Goal: Navigation & Orientation: Find specific page/section

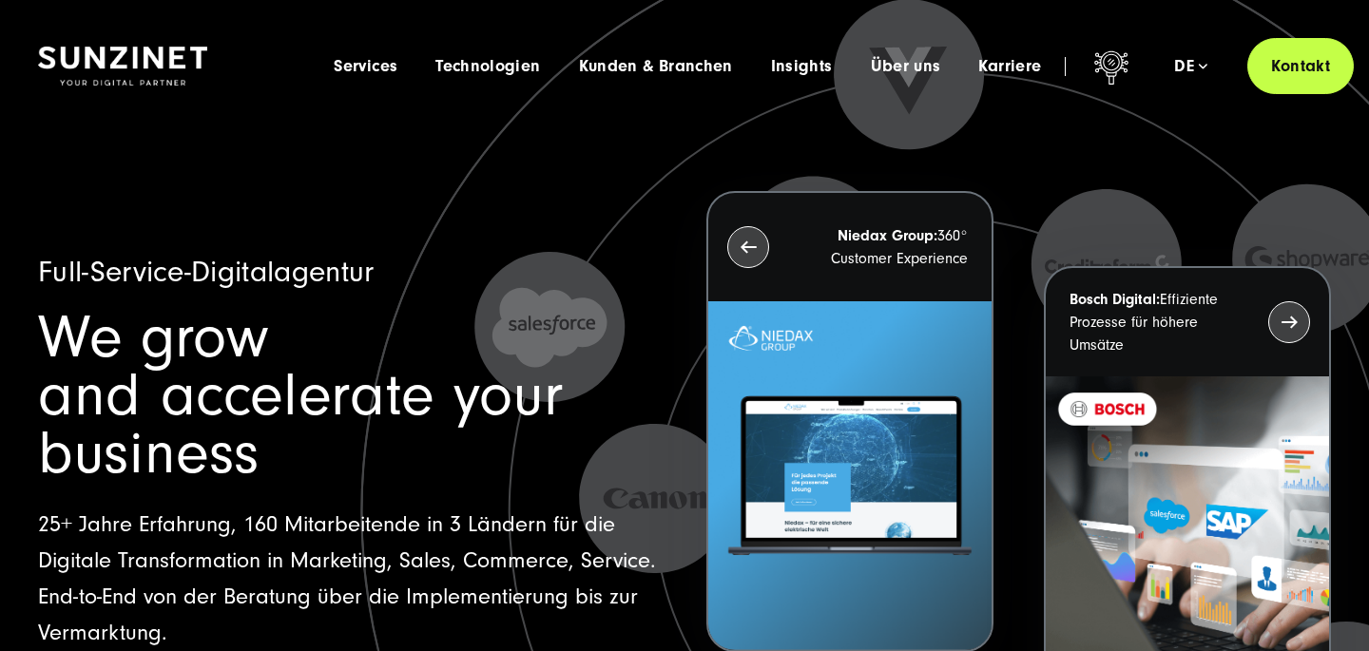
click at [898, 64] on span "Über uns" at bounding box center [906, 66] width 70 height 19
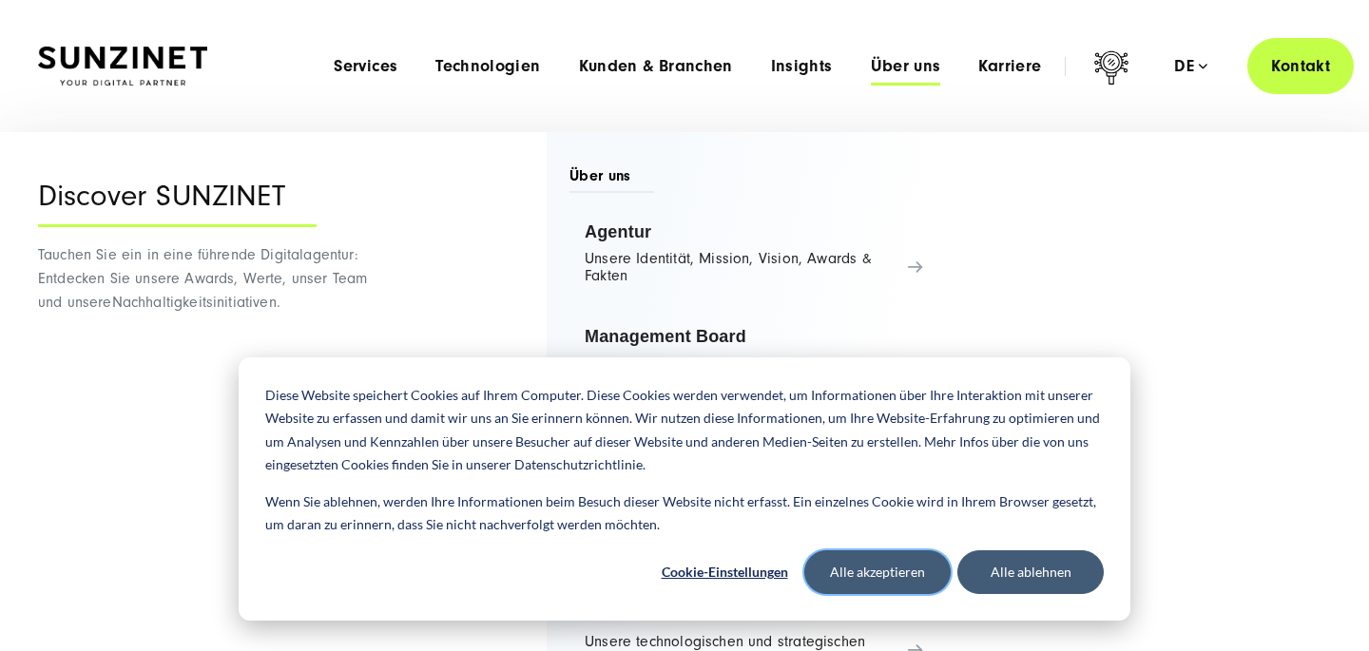
click at [908, 576] on button "Alle akzeptieren" at bounding box center [877, 573] width 146 height 44
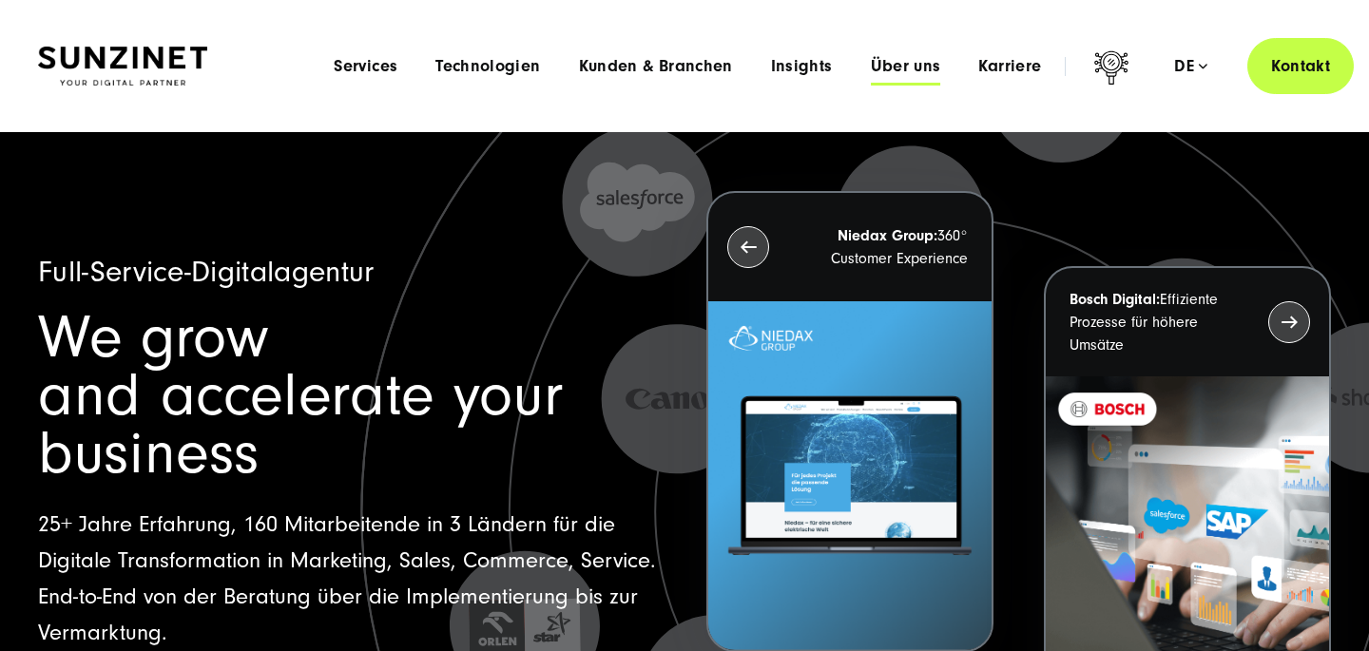
click at [907, 71] on span "Über uns" at bounding box center [906, 66] width 70 height 19
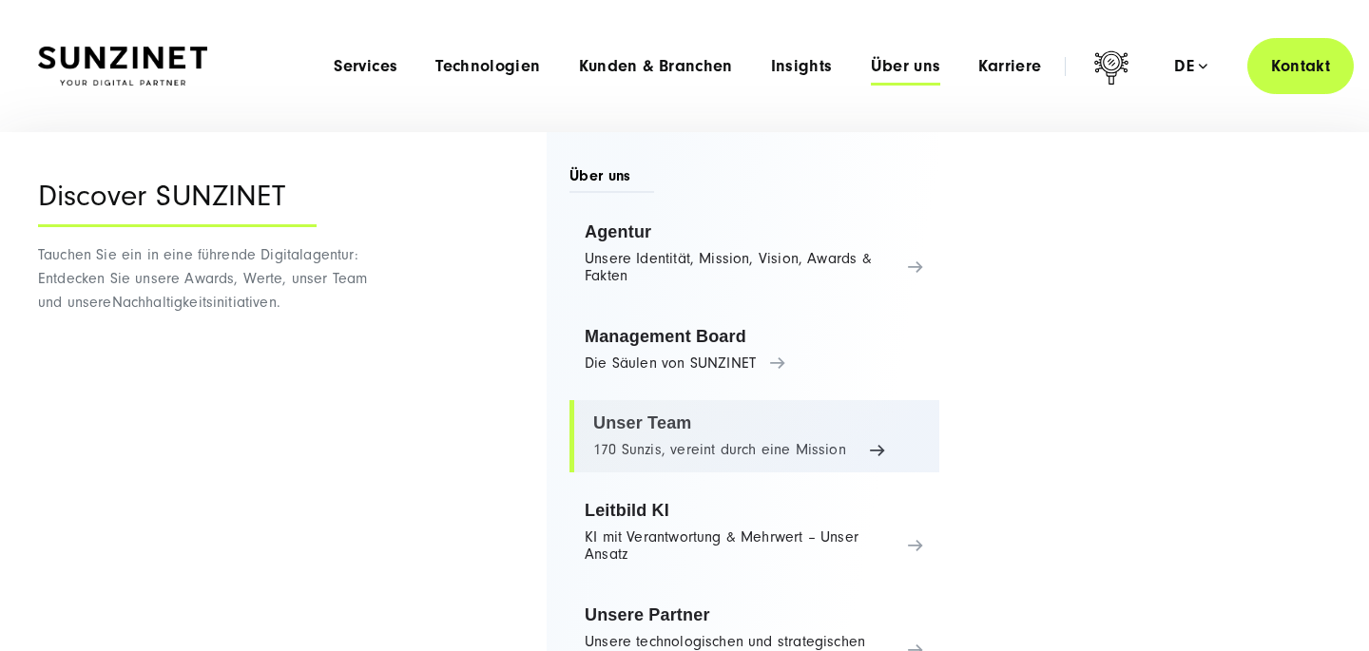
click at [631, 440] on link "Unser Team 170 Sunzis, vereint durch eine Mission" at bounding box center [755, 436] width 370 height 72
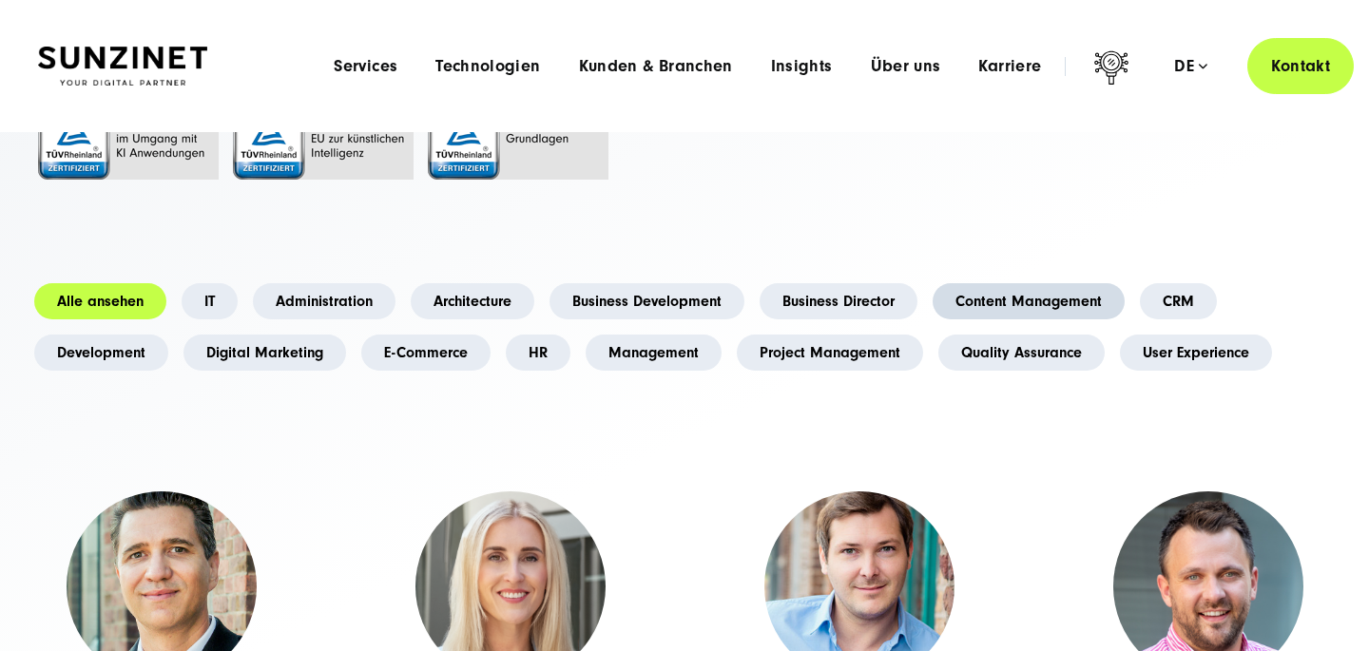
click at [997, 303] on link "Content Management" at bounding box center [1029, 301] width 192 height 36
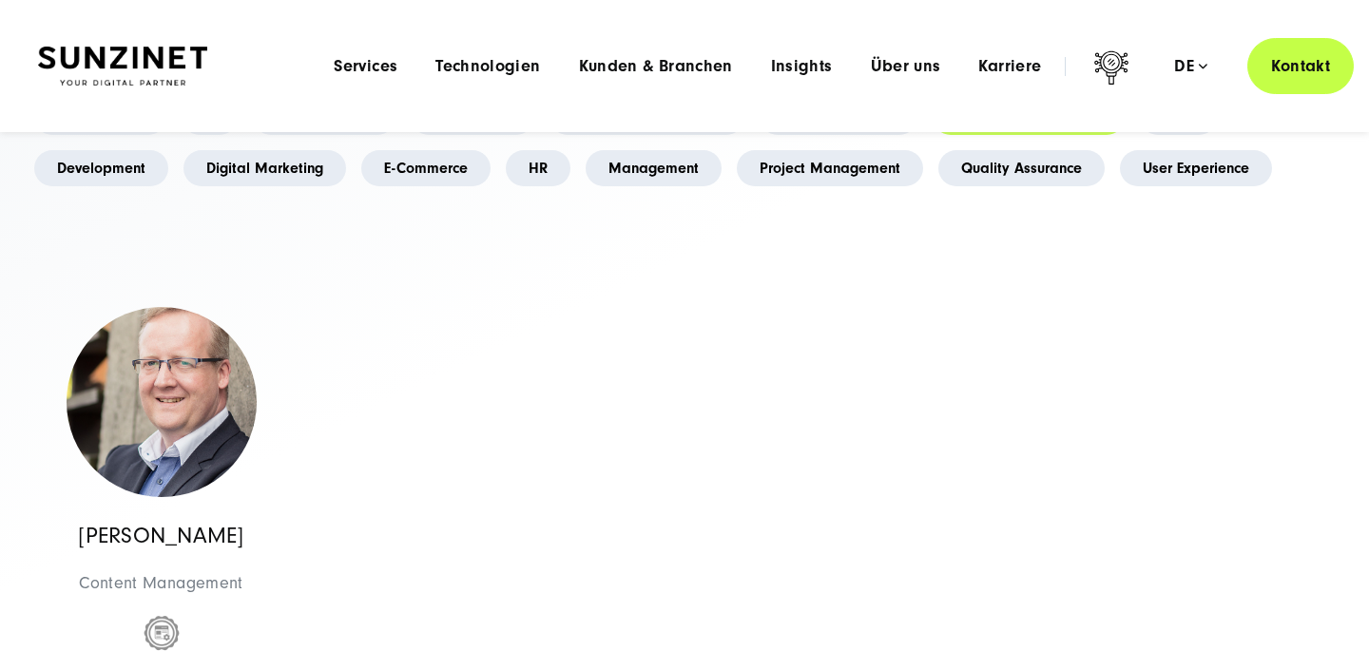
scroll to position [410, 0]
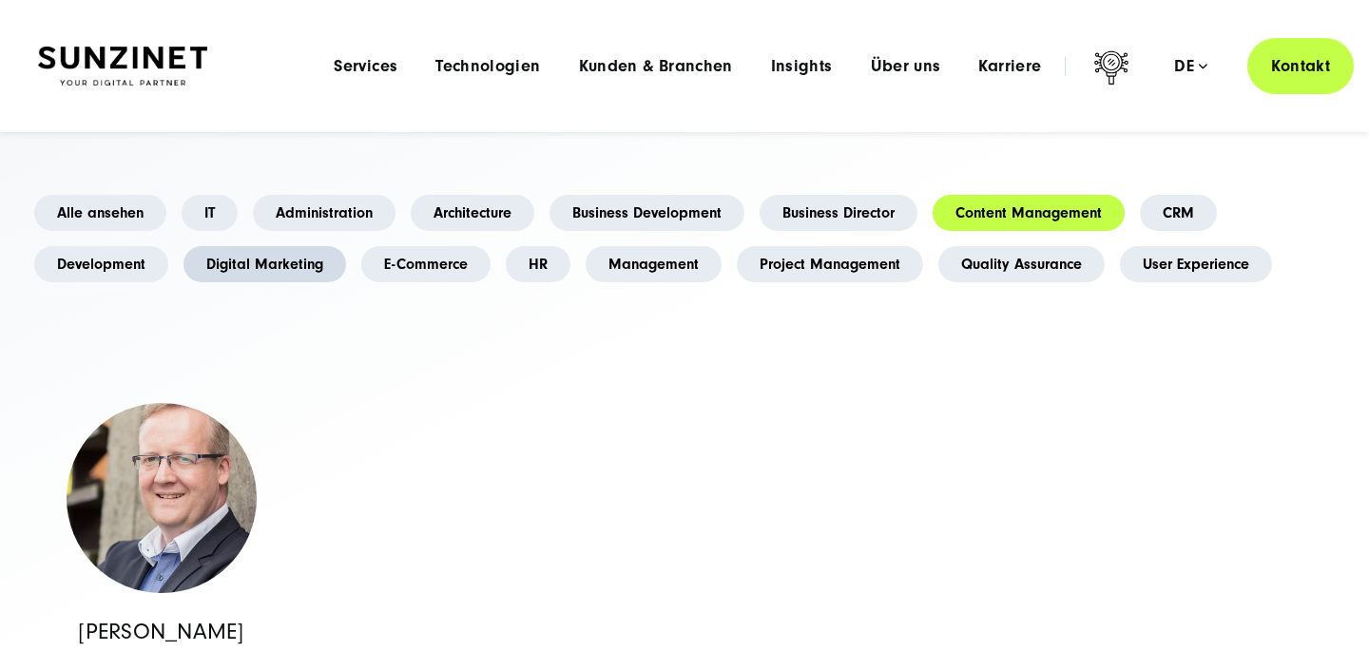
click at [250, 259] on link "Digital Marketing" at bounding box center [265, 264] width 163 height 36
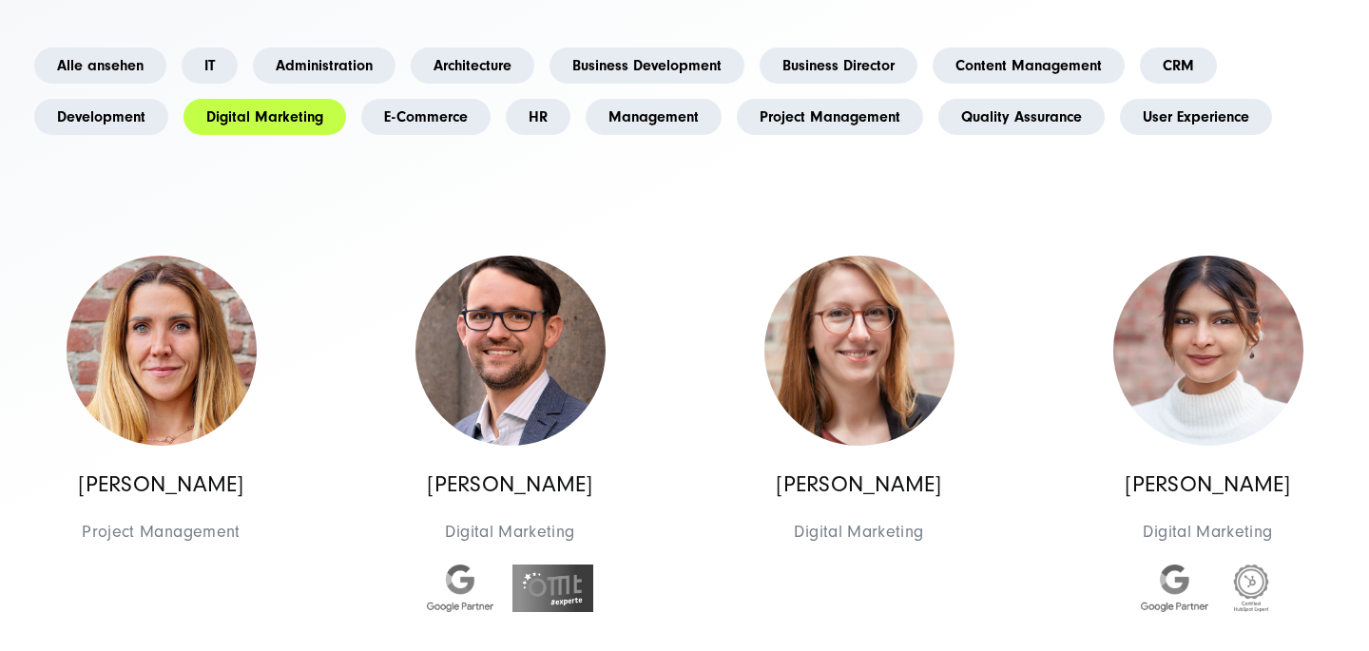
scroll to position [563, 0]
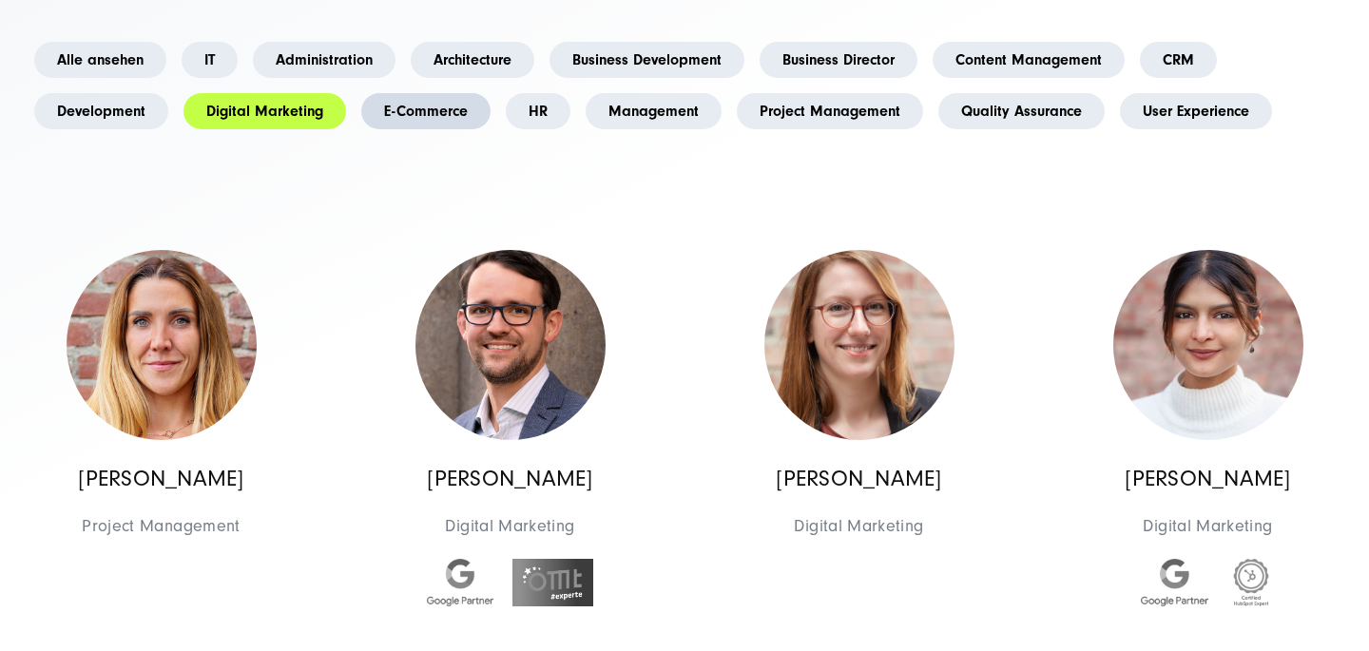
click at [411, 107] on link "E-Commerce" at bounding box center [425, 111] width 129 height 36
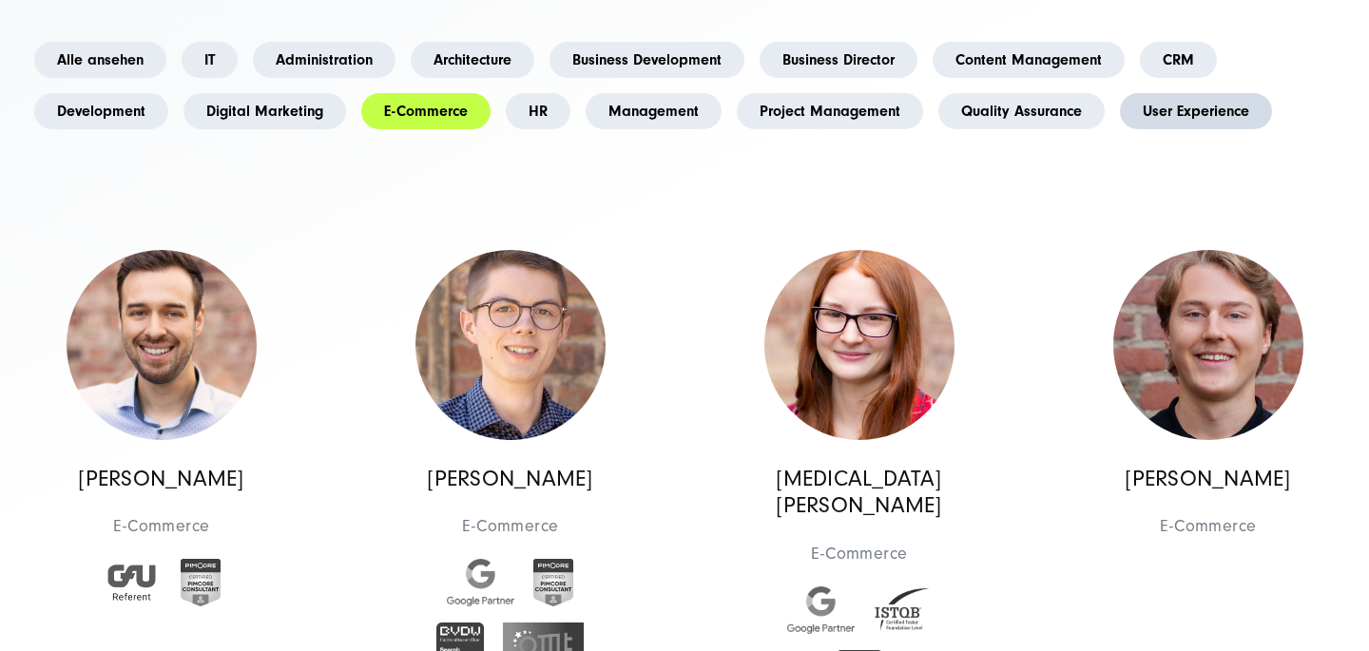
click at [1188, 104] on link "User Experience" at bounding box center [1196, 111] width 152 height 36
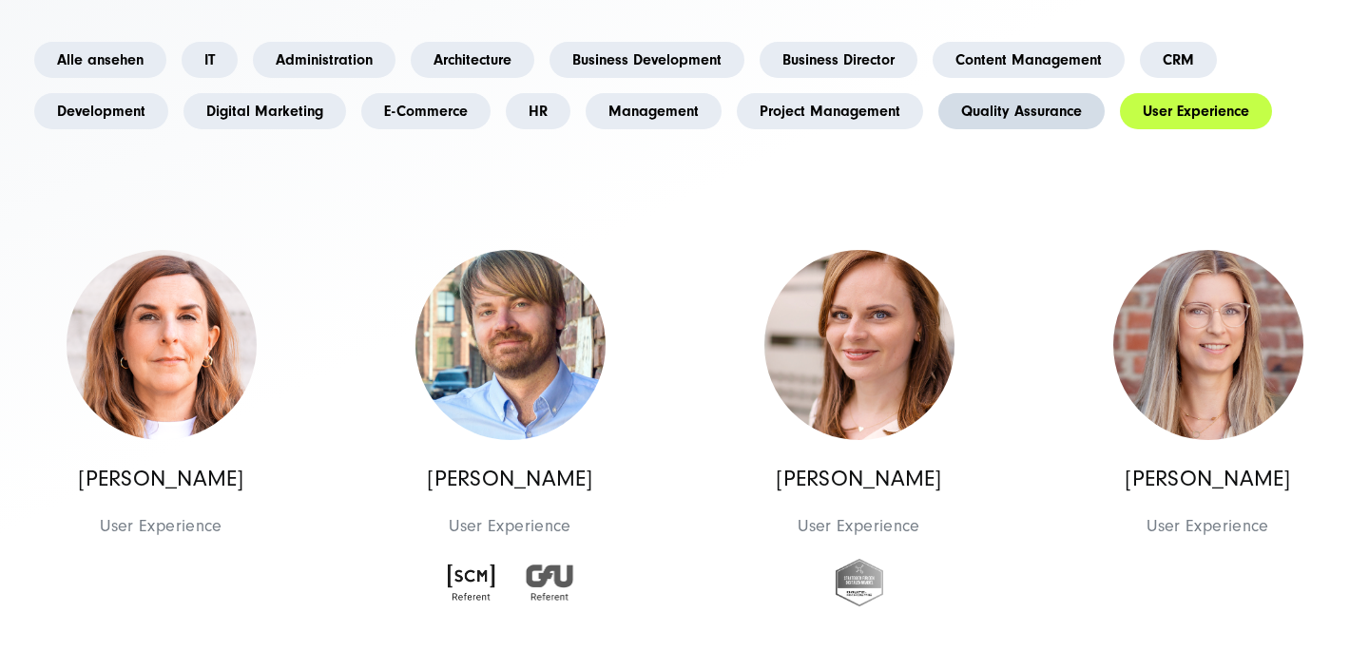
click at [1046, 107] on link "Quality Assurance" at bounding box center [1022, 111] width 166 height 36
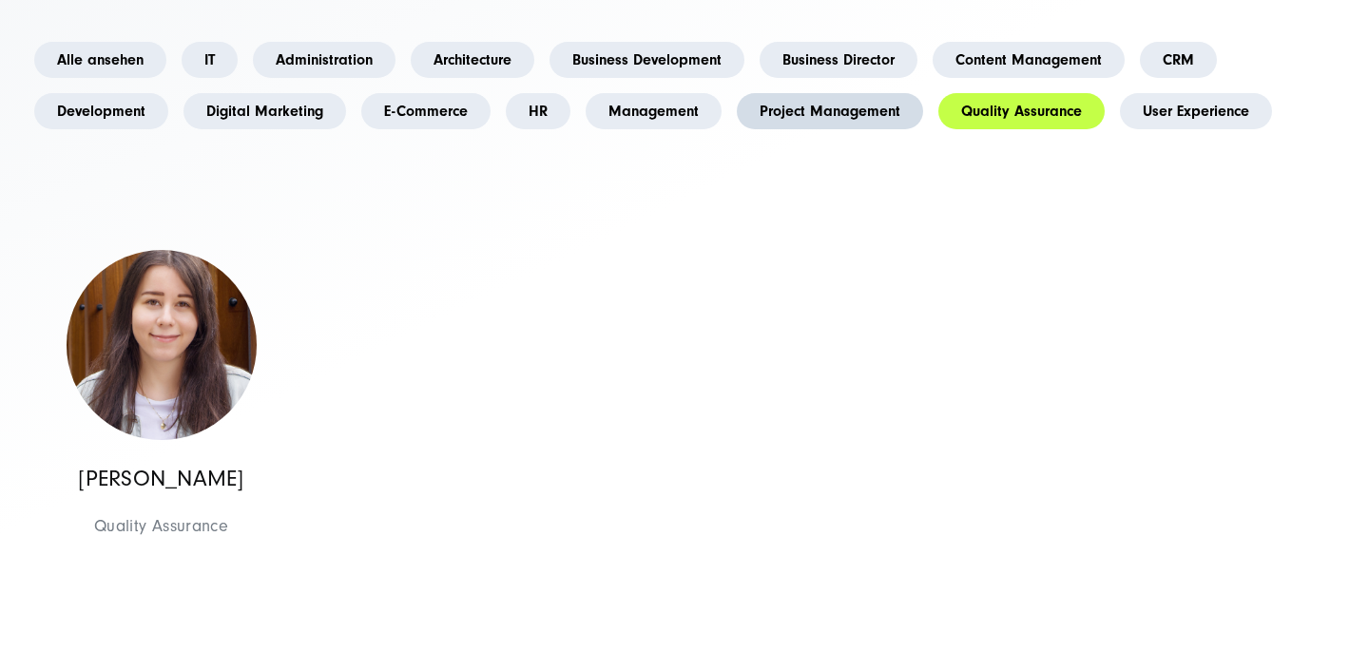
click at [814, 119] on link "Project Management" at bounding box center [830, 111] width 186 height 36
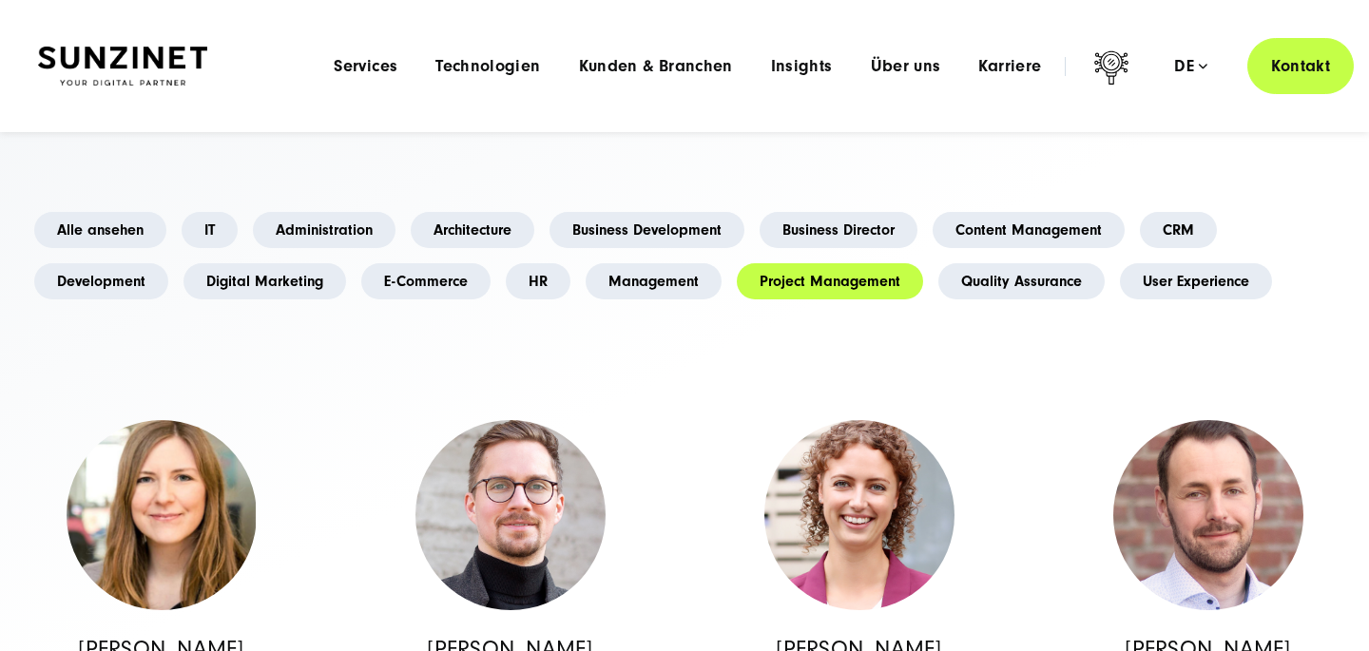
scroll to position [358, 0]
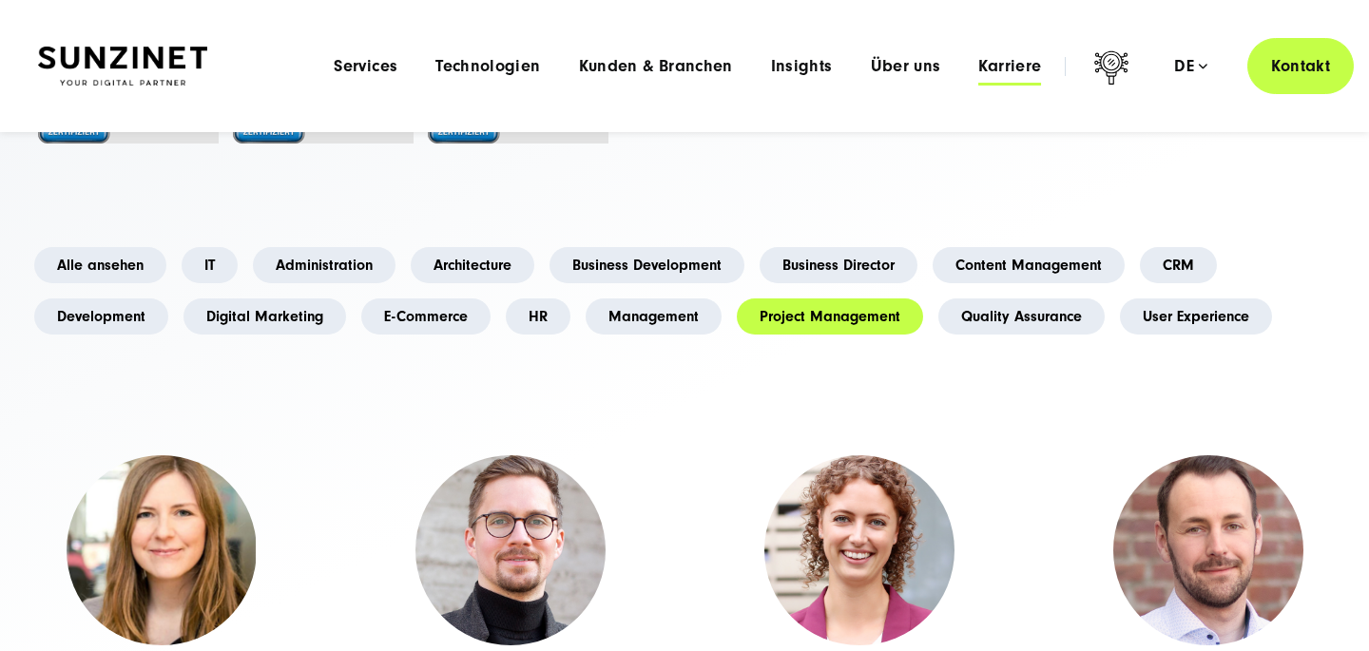
click at [1036, 71] on span "Karriere" at bounding box center [1009, 66] width 63 height 19
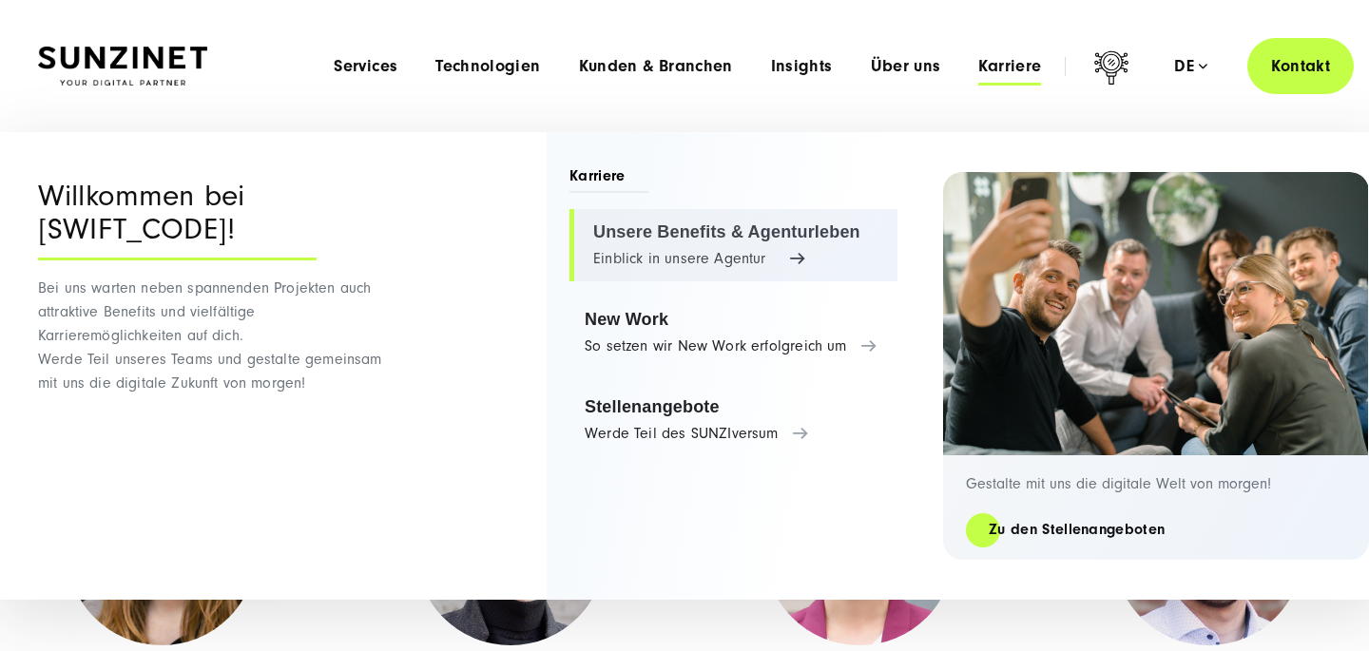
click at [607, 241] on link "Unsere Benefits & Agenturleben Einblick in unsere Agentur" at bounding box center [734, 245] width 328 height 72
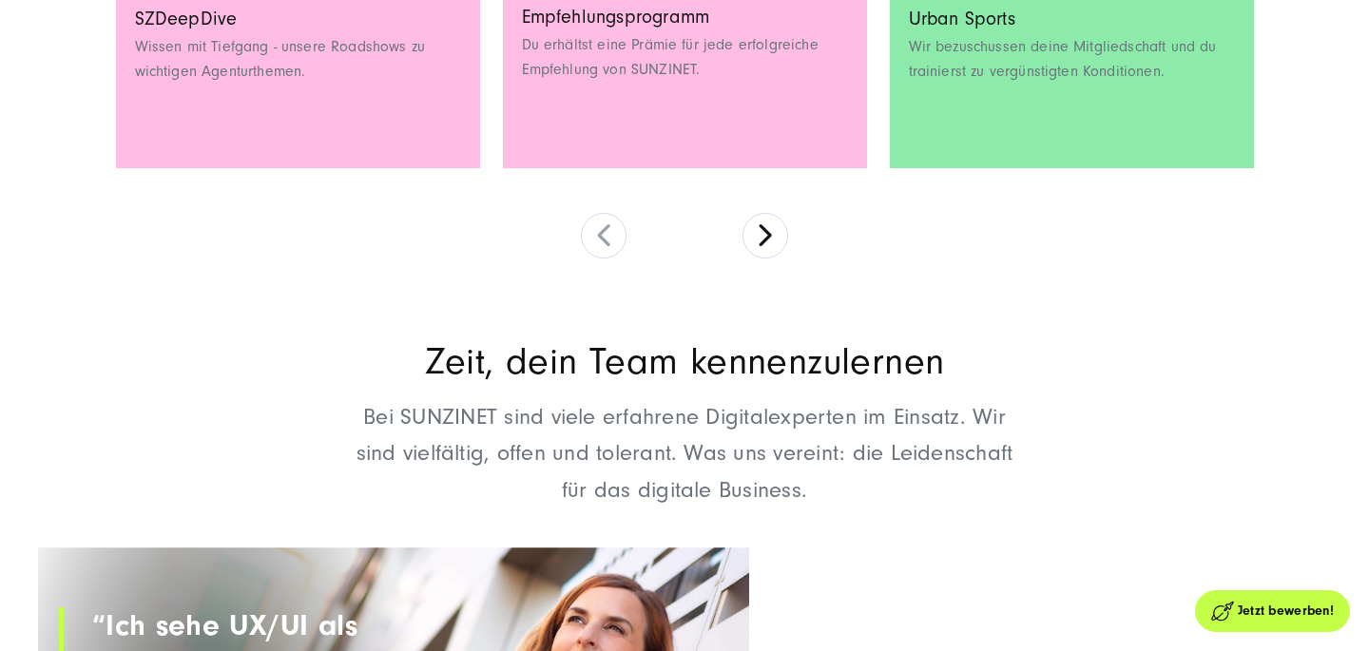
scroll to position [2127, 0]
click at [759, 226] on button at bounding box center [766, 235] width 46 height 46
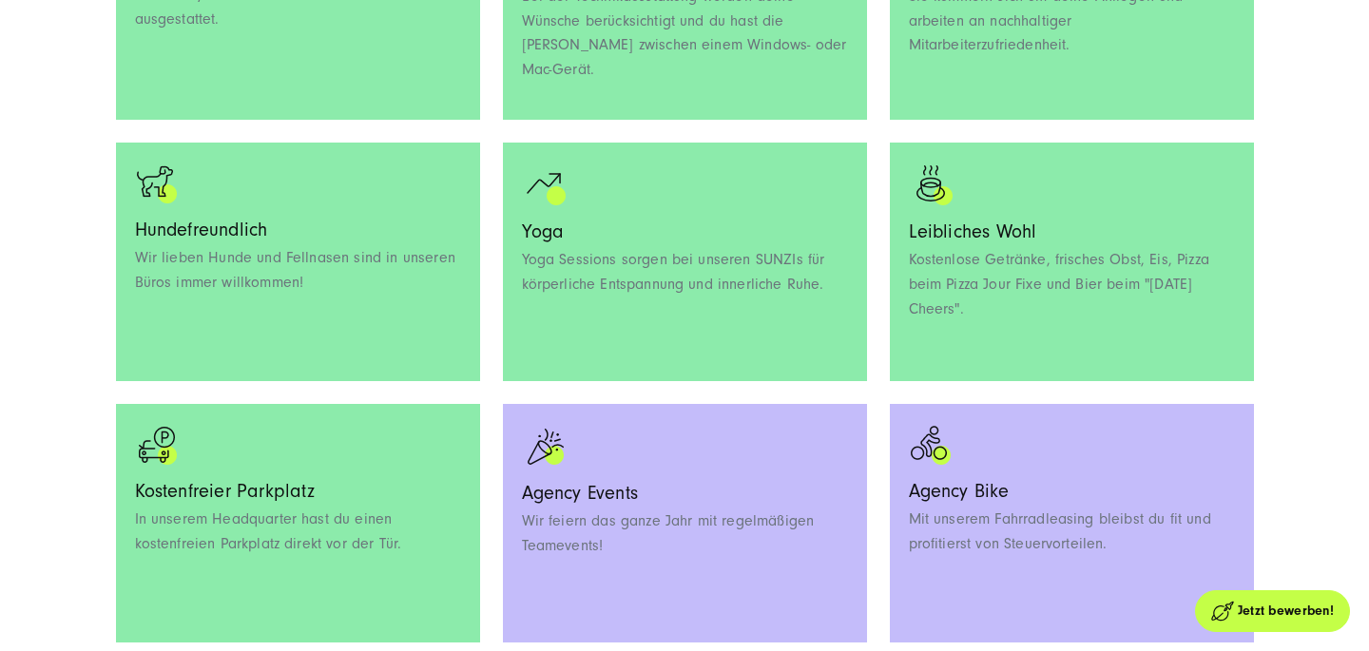
scroll to position [1769, 0]
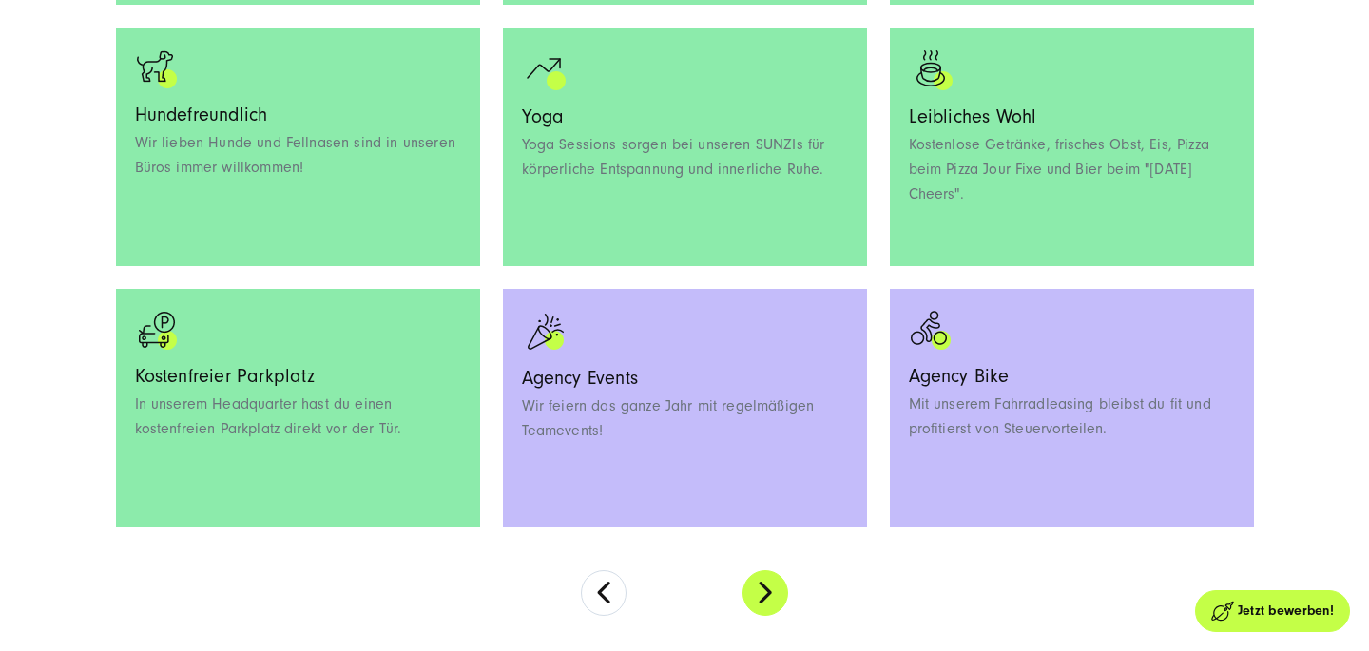
click at [764, 592] on button at bounding box center [766, 594] width 46 height 46
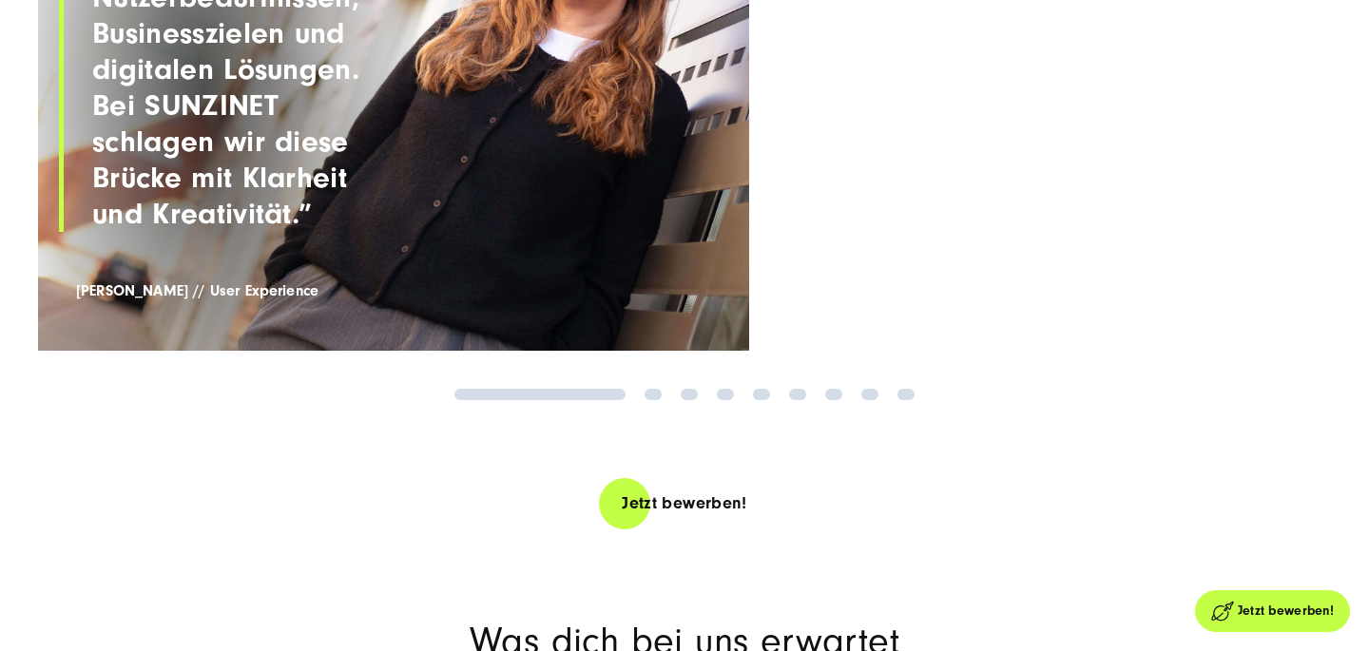
scroll to position [2370, 0]
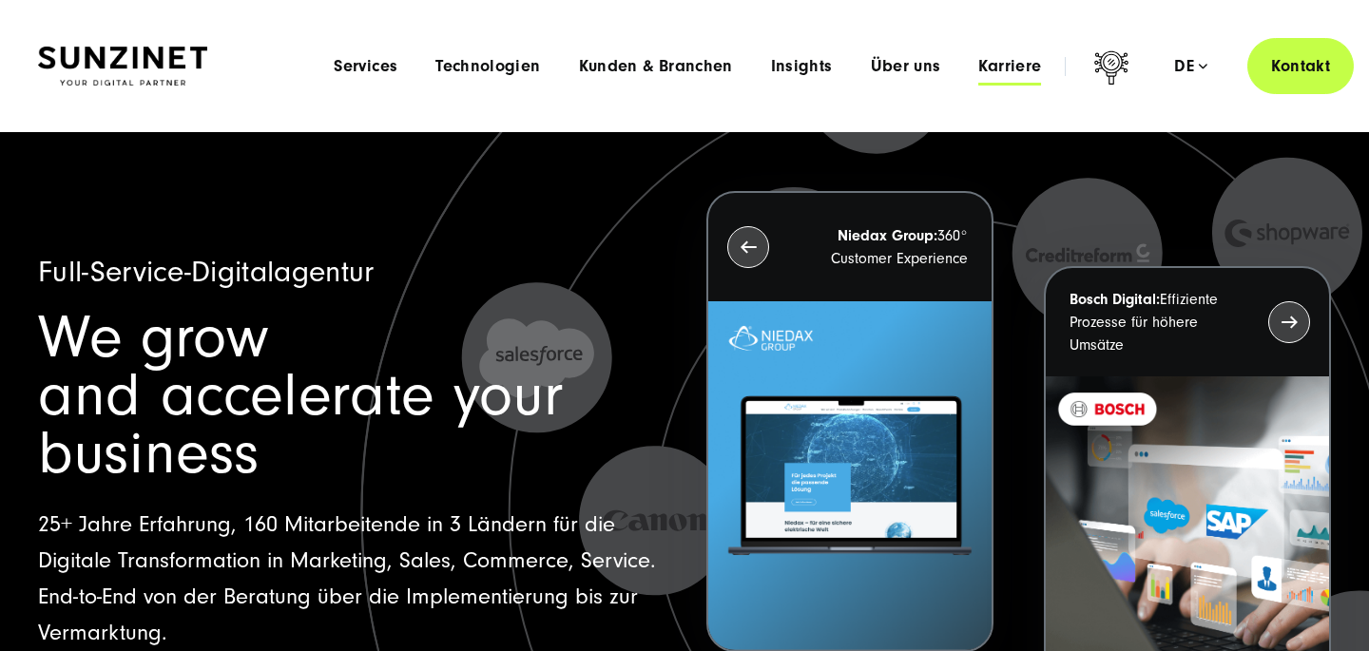
drag, startPoint x: 0, startPoint y: 0, endPoint x: 1006, endPoint y: 66, distance: 1008.2
click at [1006, 66] on span "Karriere" at bounding box center [1009, 66] width 63 height 19
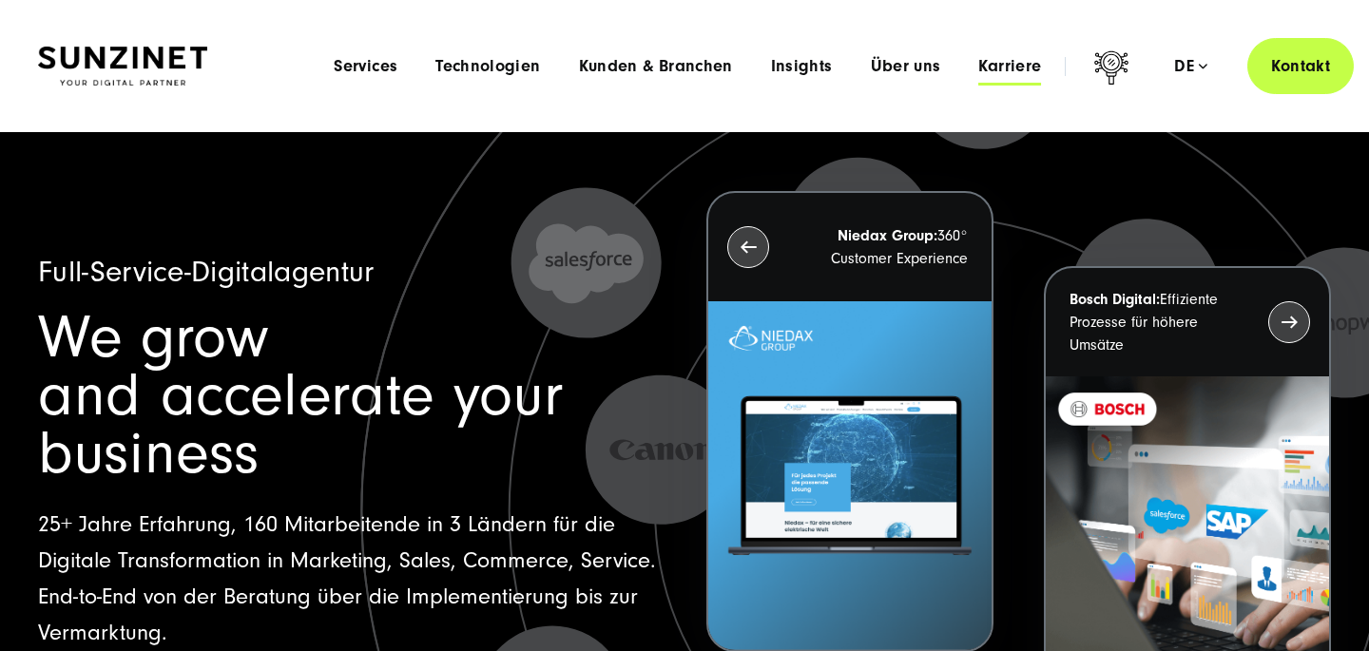
click at [999, 74] on span "Karriere" at bounding box center [1009, 66] width 63 height 19
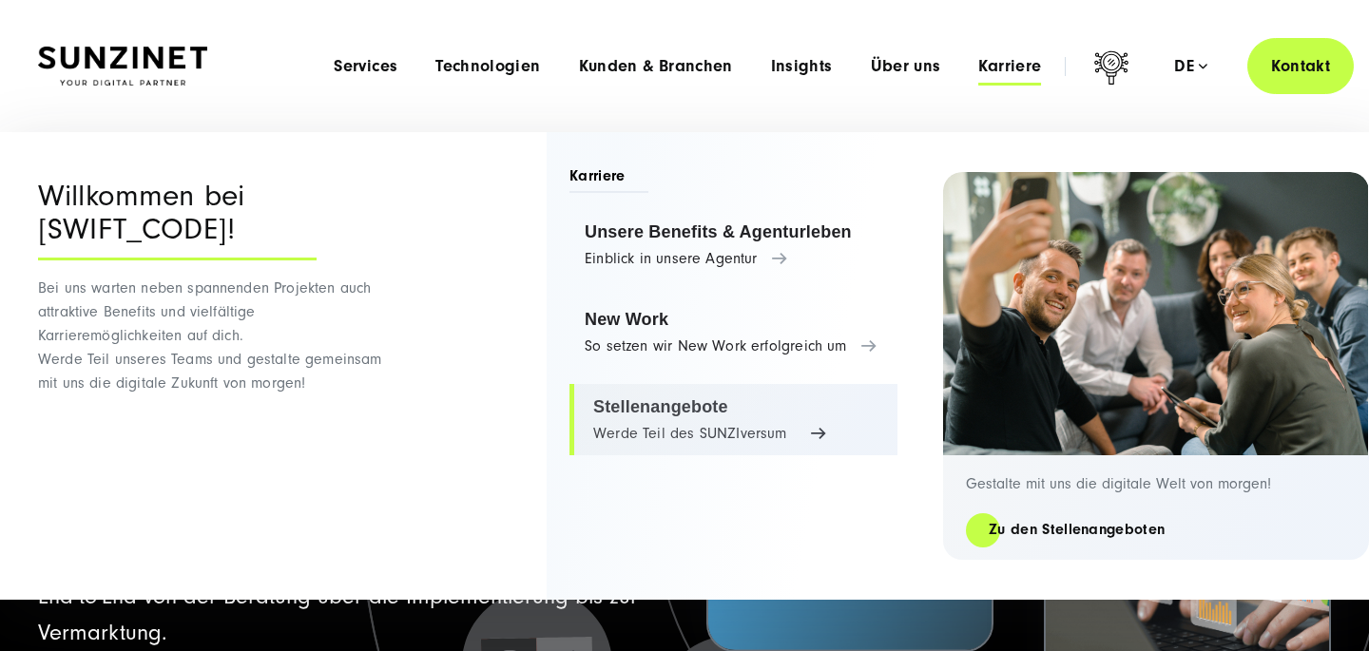
click at [626, 408] on link "Stellenangebote Werde Teil des SUNZIversum" at bounding box center [734, 420] width 328 height 72
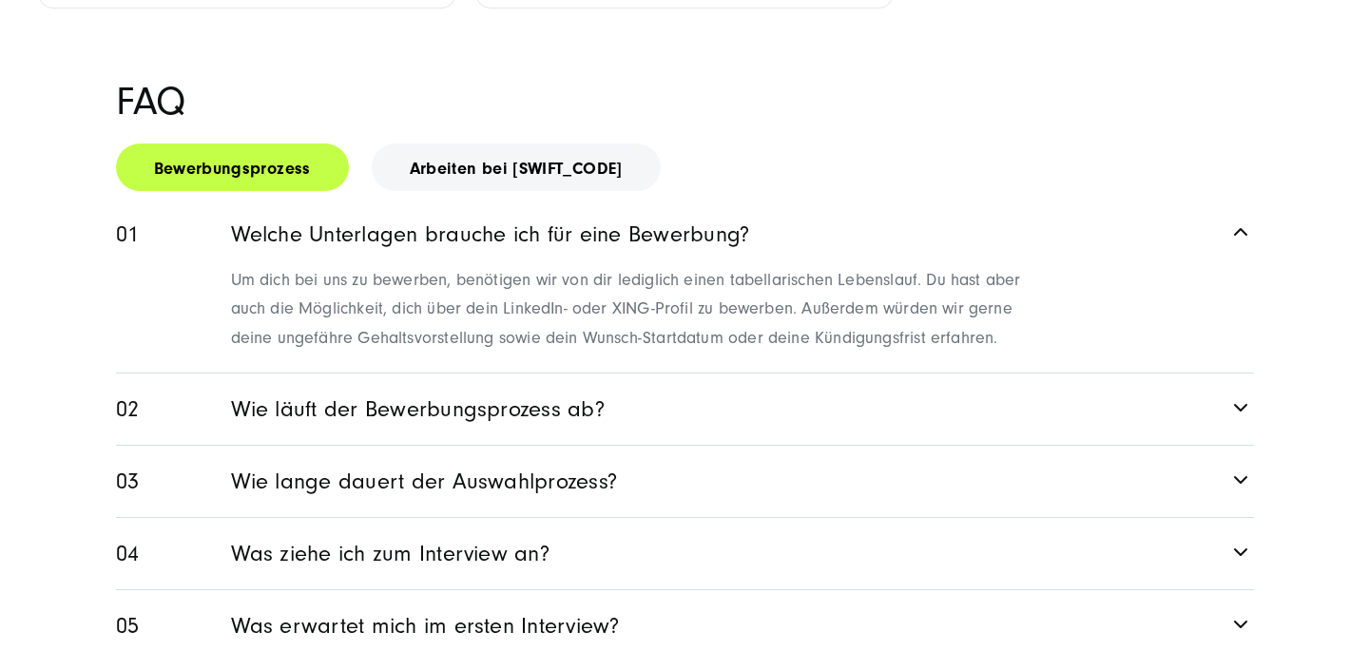
scroll to position [2616, 0]
